Goal: Complete application form

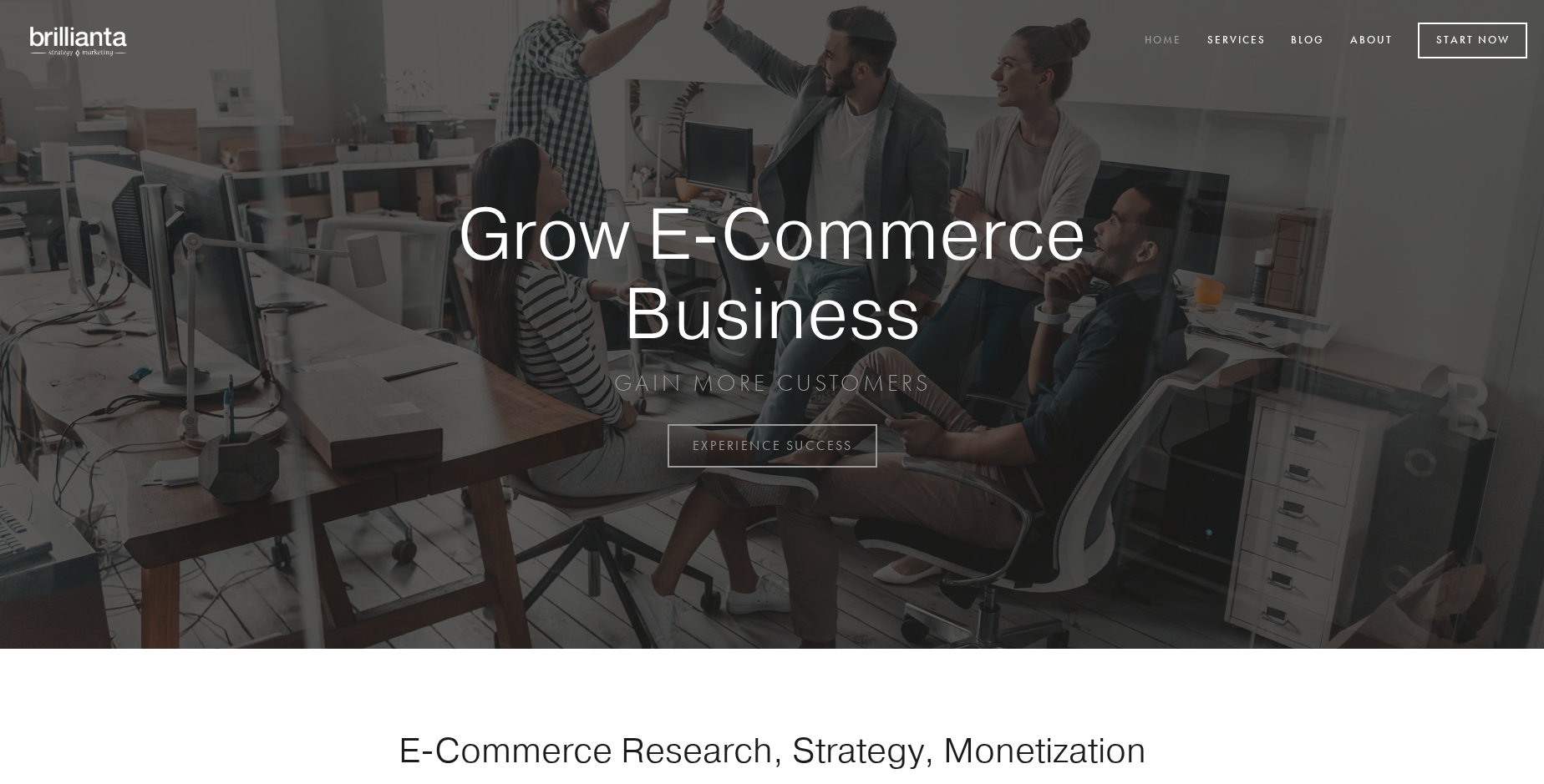
scroll to position [4378, 0]
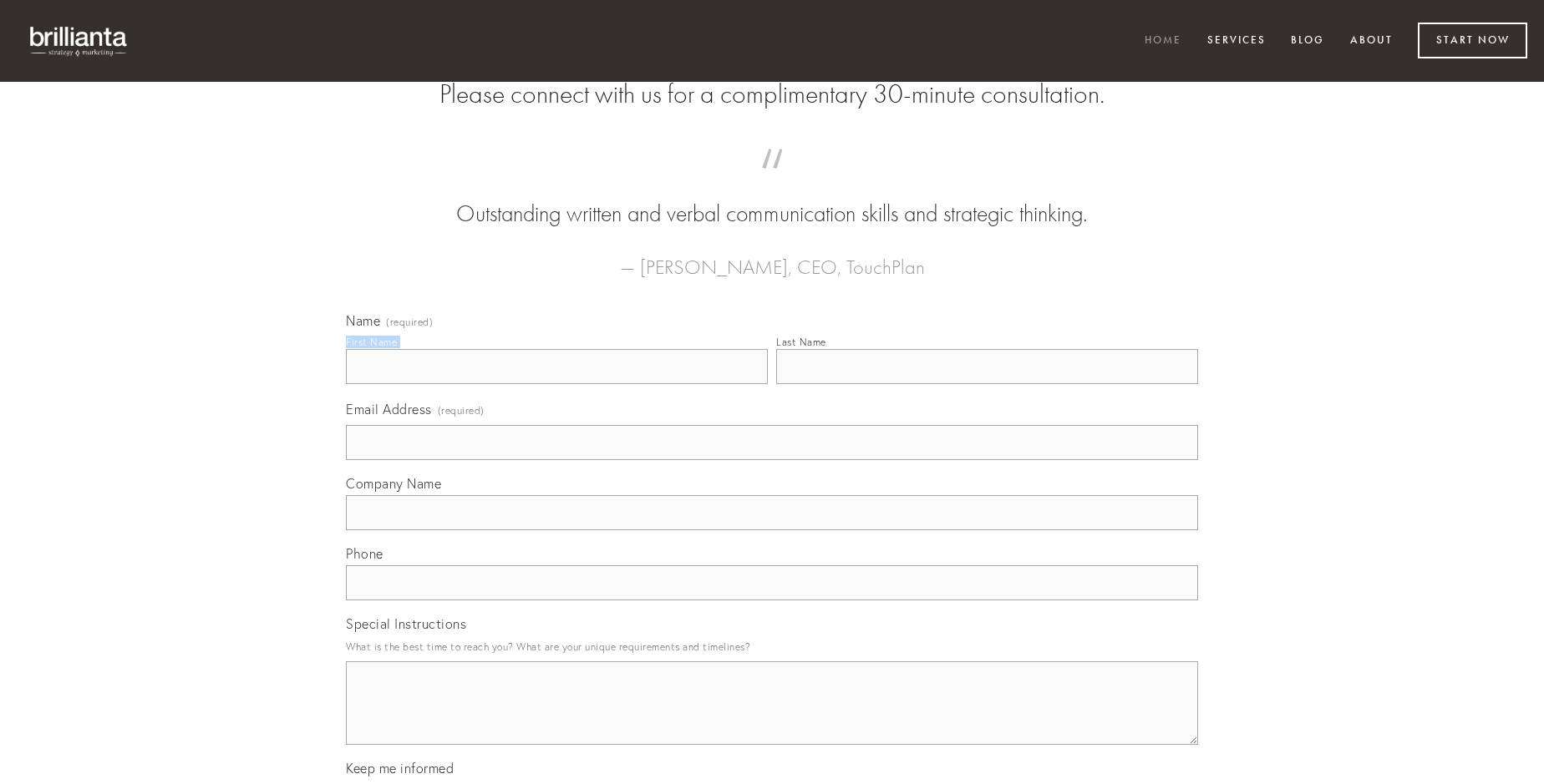
type input "[PERSON_NAME]"
click at [986, 384] on input "Last Name" at bounding box center [986, 366] width 422 height 35
type input "[PERSON_NAME]"
click at [772, 460] on input "Email Address (required)" at bounding box center [772, 442] width 852 height 35
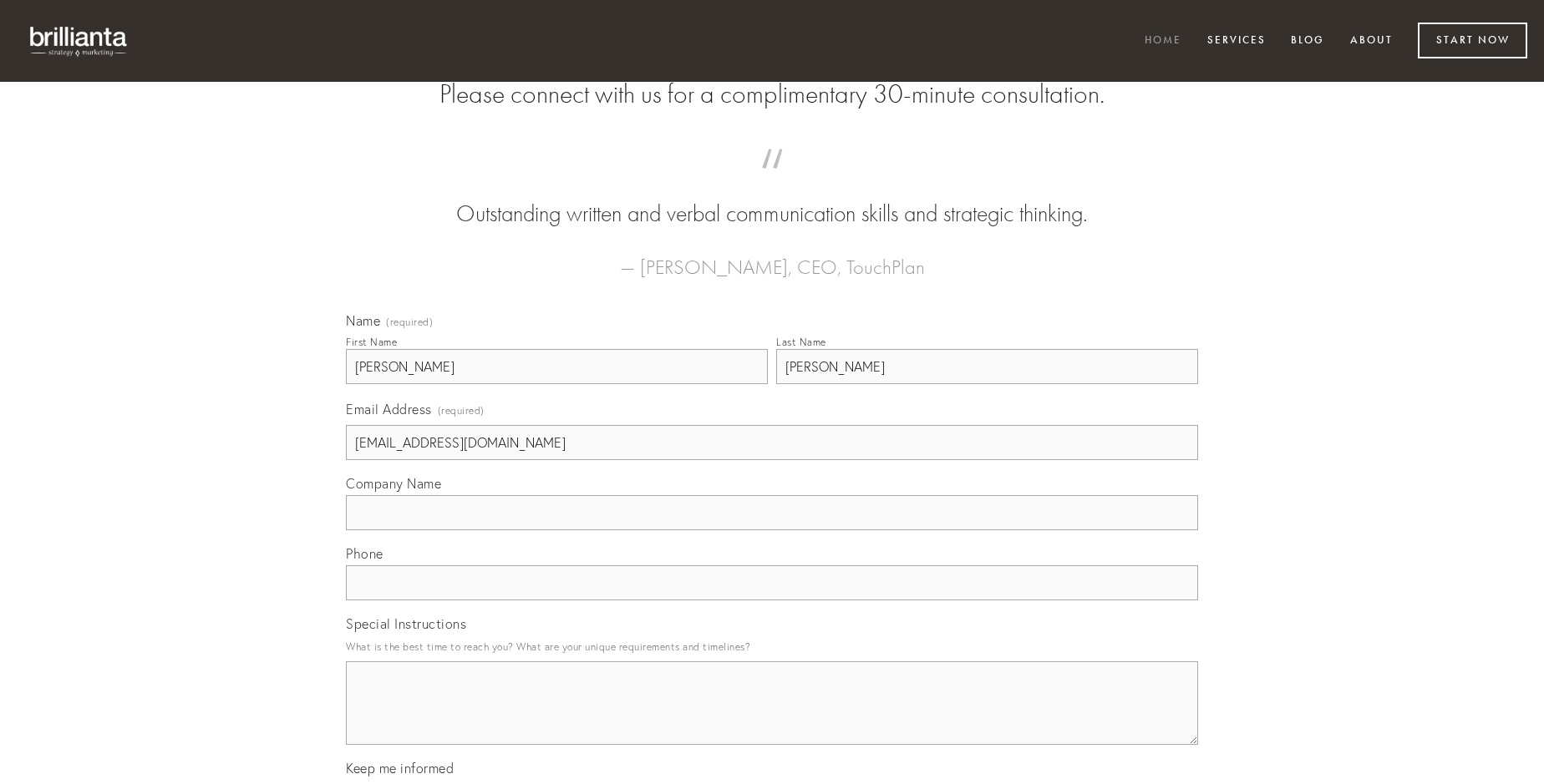
type input "[EMAIL_ADDRESS][DOMAIN_NAME]"
click at [772, 530] on input "Company Name" at bounding box center [772, 512] width 852 height 35
type input "verus"
click at [772, 601] on input "text" at bounding box center [772, 583] width 852 height 35
click at [772, 718] on textarea "Special Instructions" at bounding box center [772, 703] width 852 height 84
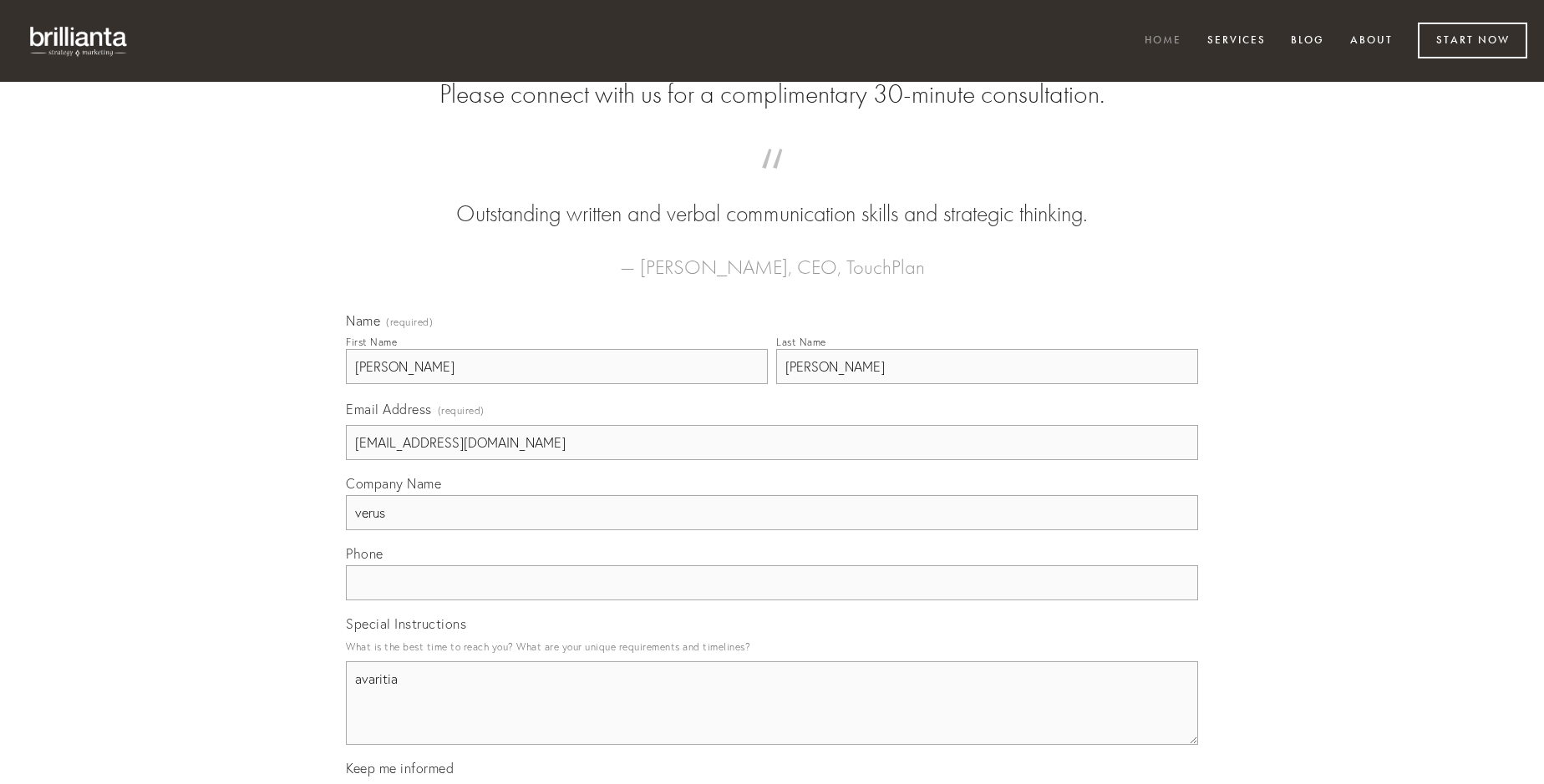
type textarea "avaritia"
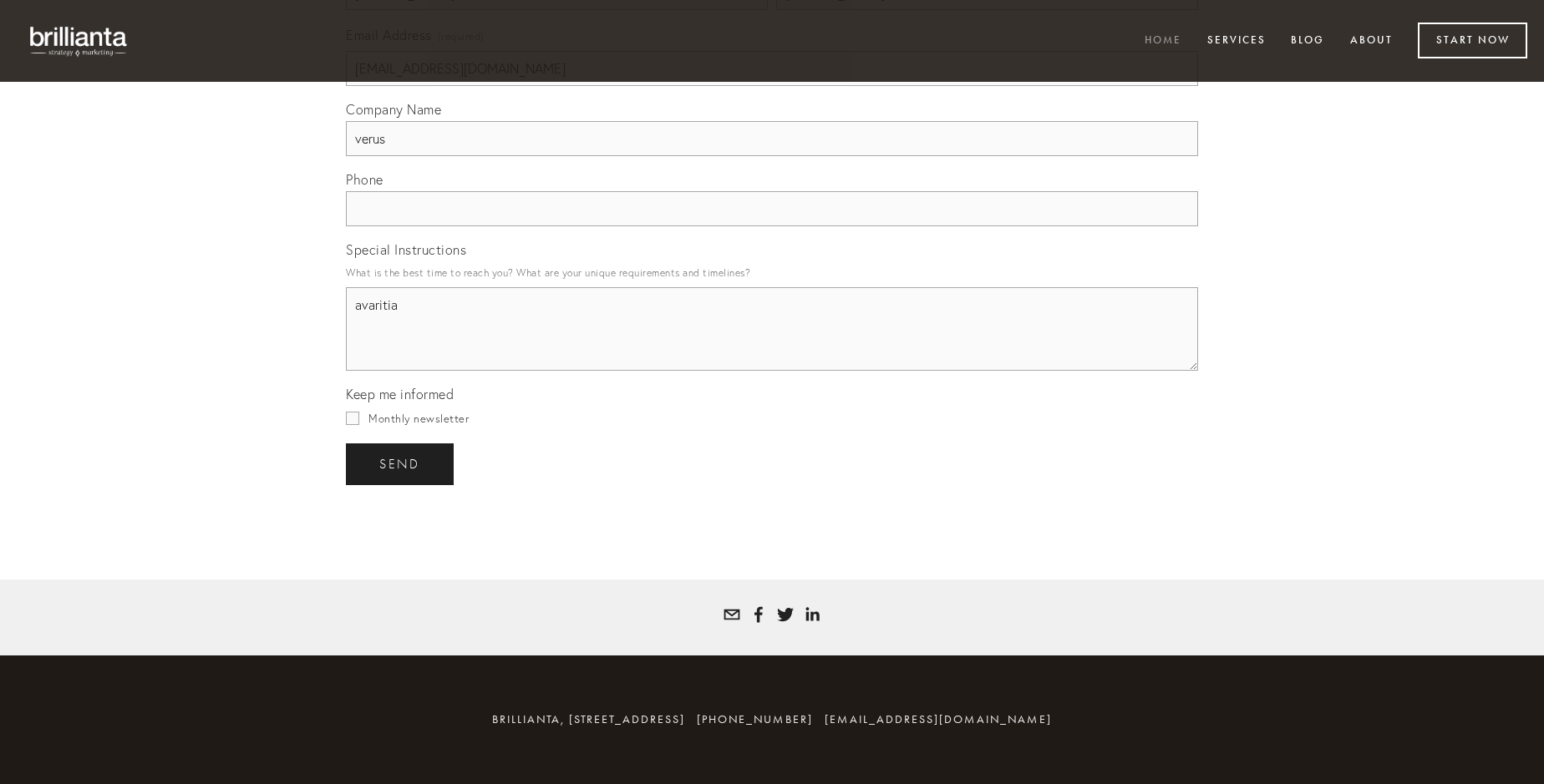
click at [401, 464] on span "send" at bounding box center [400, 464] width 41 height 15
